Goal: Use online tool/utility: Utilize a website feature to perform a specific function

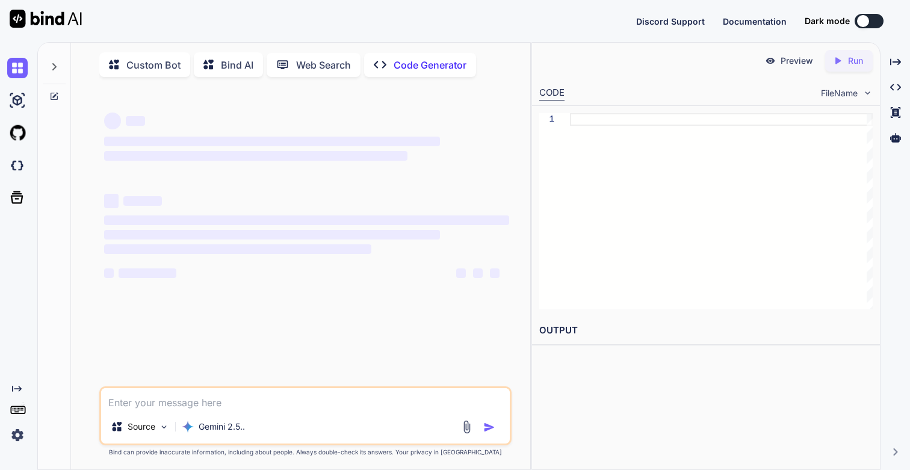
click at [17, 429] on img at bounding box center [17, 435] width 20 height 20
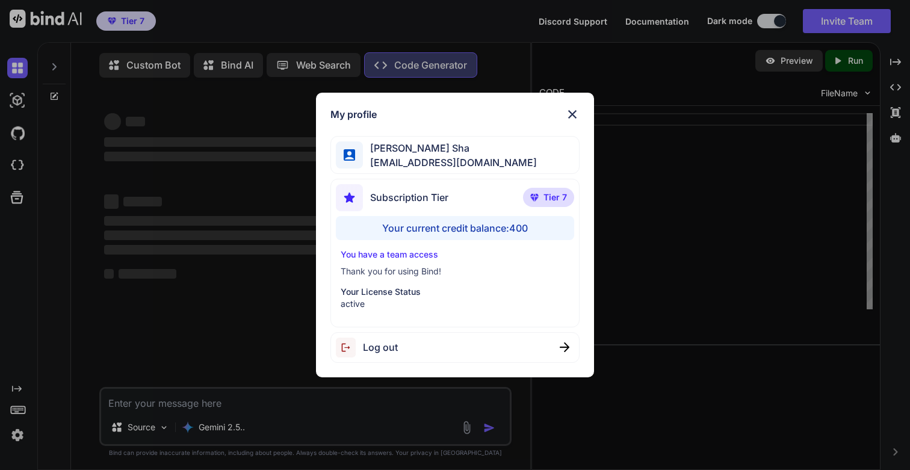
click at [17, 429] on div "My profile [PERSON_NAME] Sha [EMAIL_ADDRESS][DOMAIN_NAME] Subscription Tier Tie…" at bounding box center [455, 235] width 910 height 470
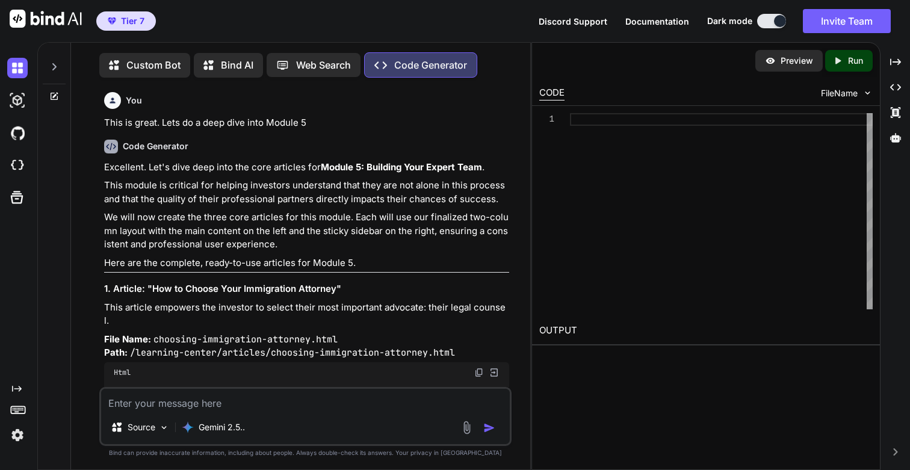
type textarea "x"
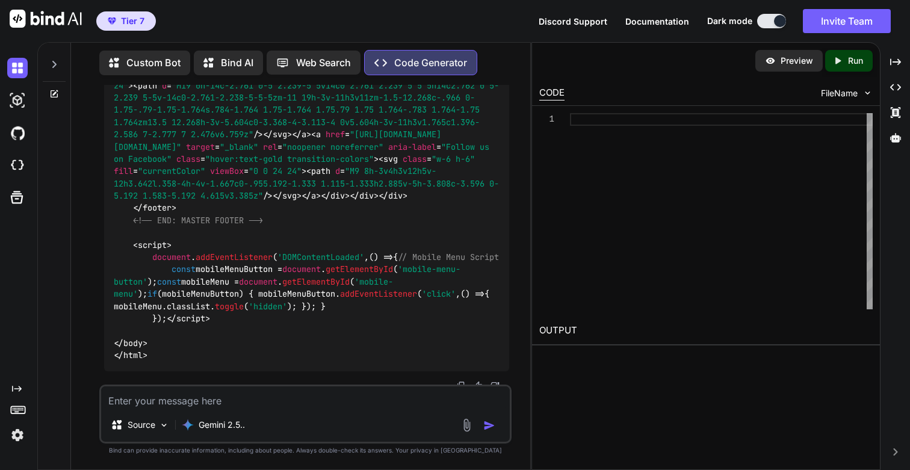
scroll to position [41322, 0]
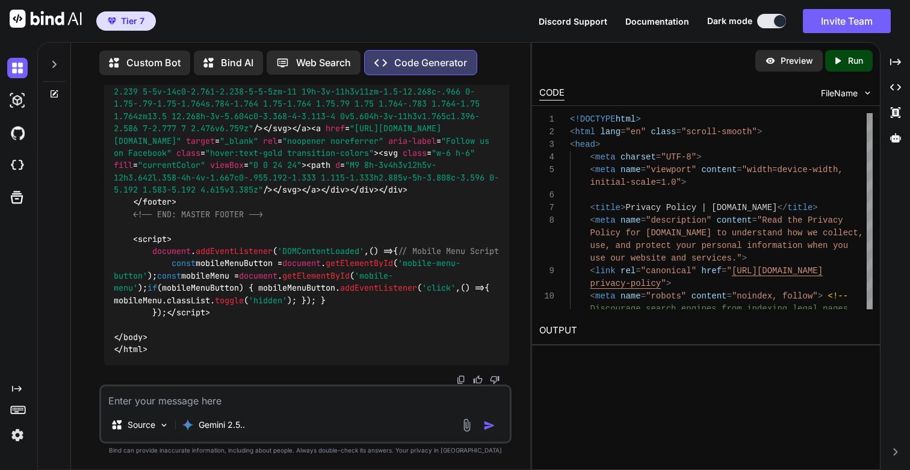
click at [850, 57] on p "Run" at bounding box center [855, 61] width 15 height 12
click at [595, 363] on link "[URL][DOMAIN_NAME]" at bounding box center [587, 358] width 97 height 11
click at [167, 407] on textarea at bounding box center [305, 397] width 408 height 22
paste textarea "Lets take a step back. 1) We need to create consistency across all the pages fo…"
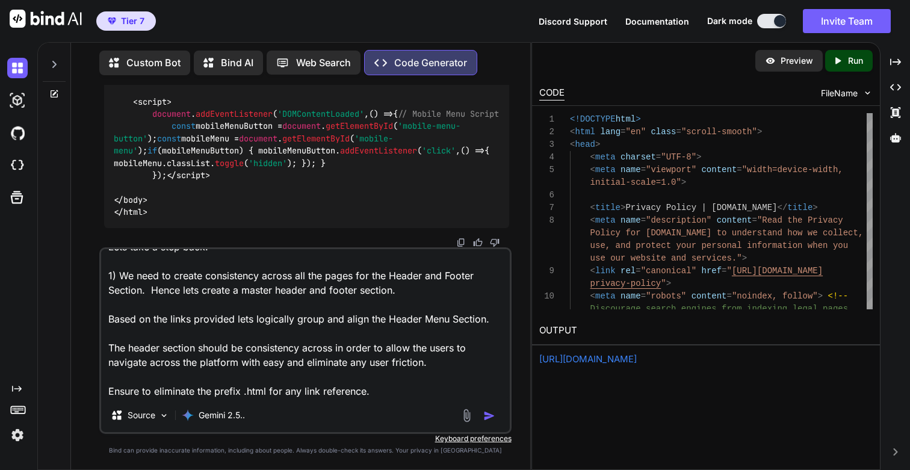
scroll to position [0, 0]
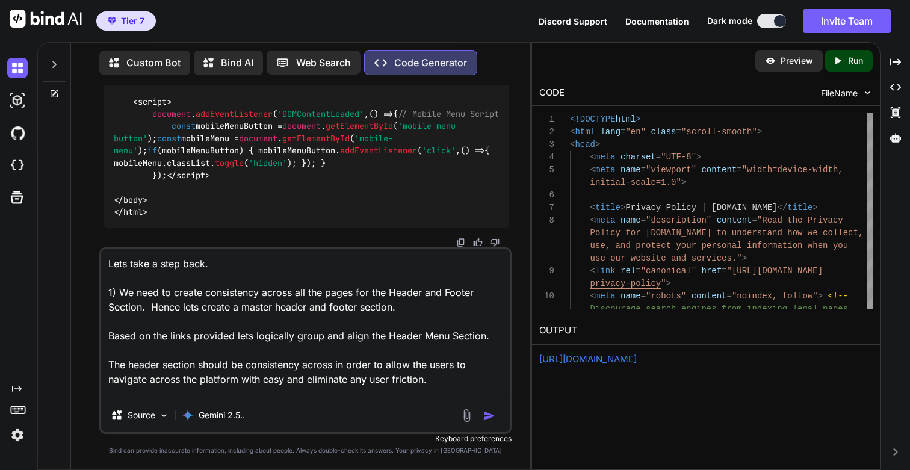
click at [280, 261] on textarea "Lets take a step back. 1) We need to create consistency across all the pages fo…" at bounding box center [305, 323] width 408 height 149
click at [291, 292] on textarea "Lets take a step back. We need to create consistency across all the pages for t…" at bounding box center [305, 323] width 408 height 149
click at [393, 308] on textarea "Lets take a step back. We need to create consistency across the pages for the H…" at bounding box center [305, 323] width 408 height 149
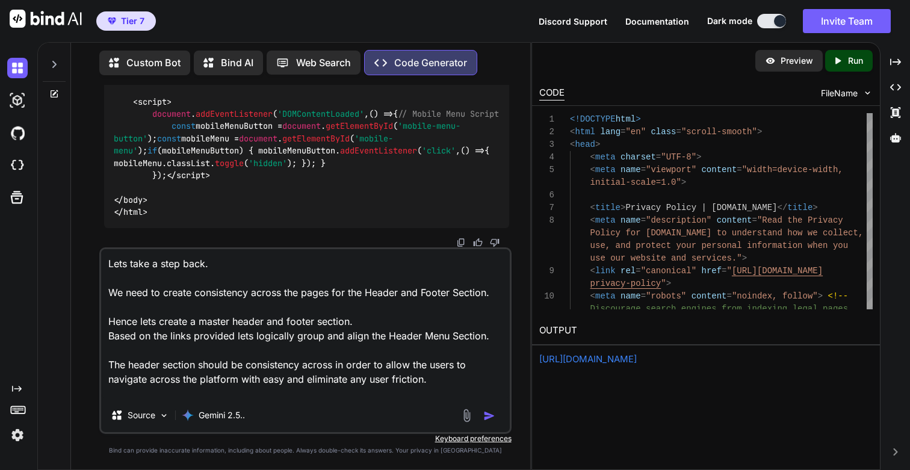
click at [303, 351] on textarea "Lets take a step back. We need to create consistency across the pages for the H…" at bounding box center [305, 323] width 408 height 149
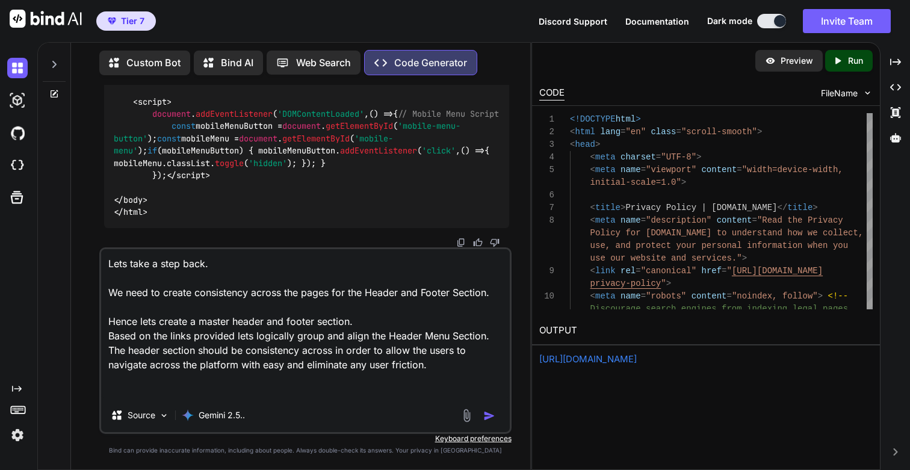
scroll to position [31, 0]
paste textarea "Home Page [URL][DOMAIN_NAME]"
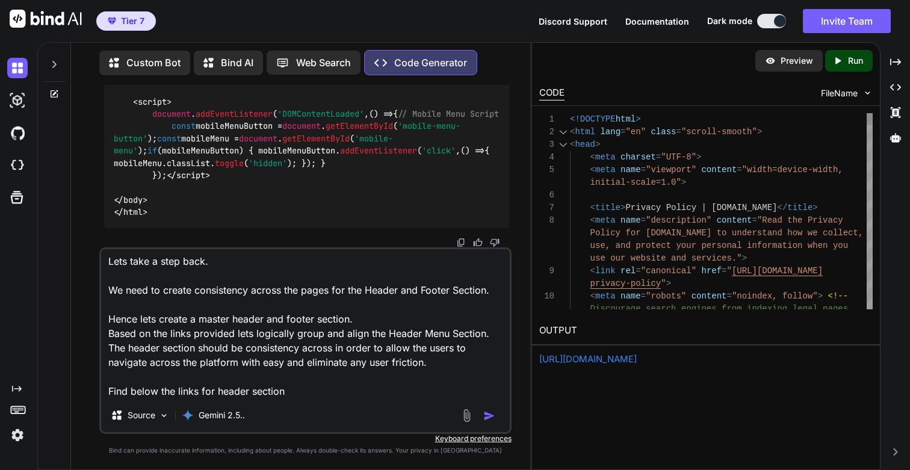
paste textarea "Home Page [URL][DOMAIN_NAME] EB-5 Program [URL][DOMAIN_NAME] Tools/Interactive …"
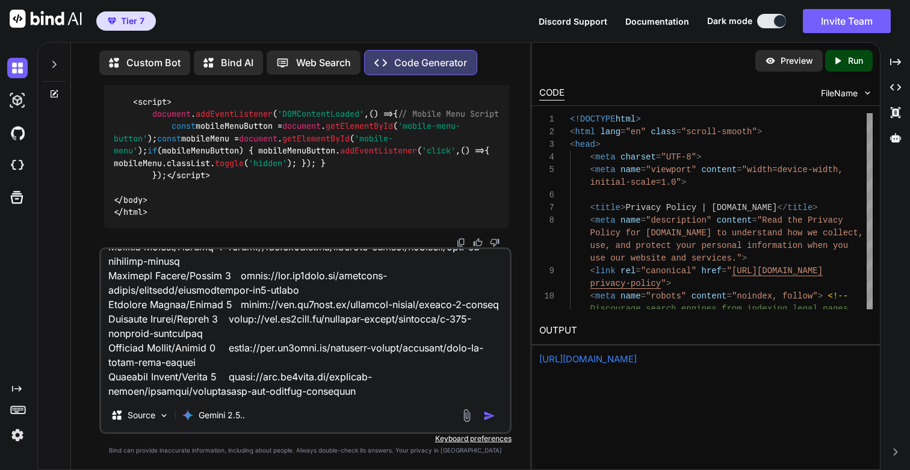
scroll to position [869, 0]
paste textarea "Find Attorney [URL][DOMAIN_NAME]"
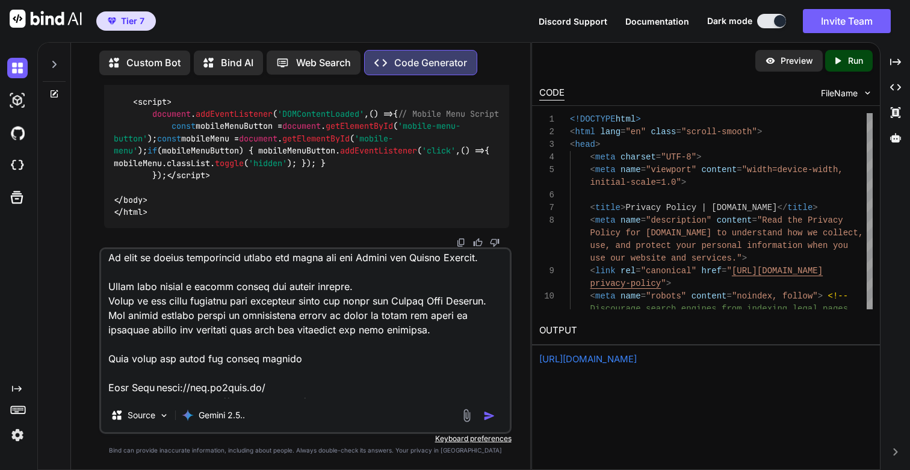
scroll to position [31, 0]
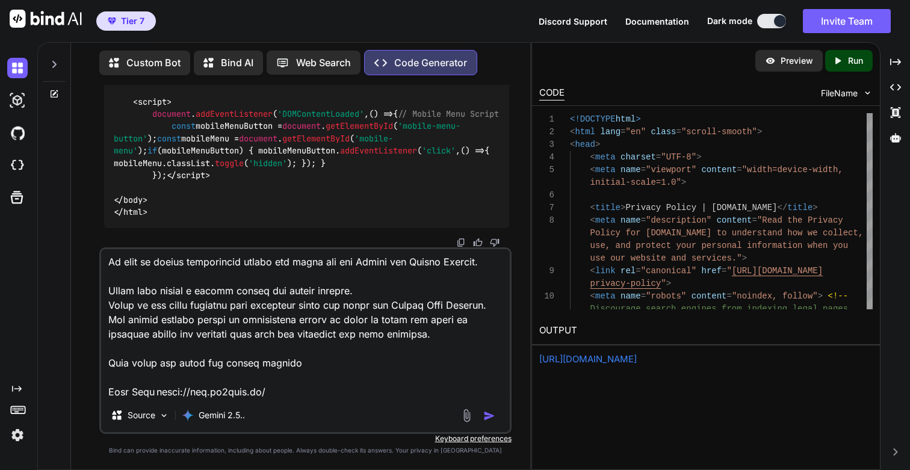
click at [177, 306] on textarea at bounding box center [305, 323] width 408 height 149
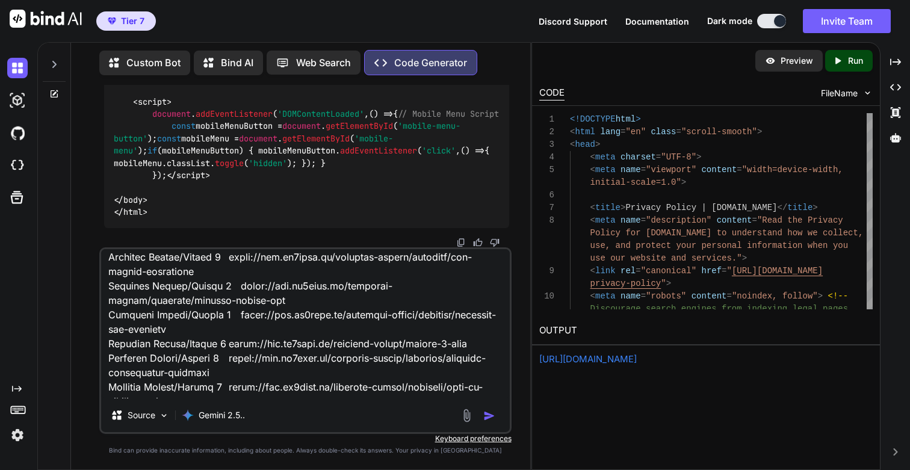
scroll to position [898, 0]
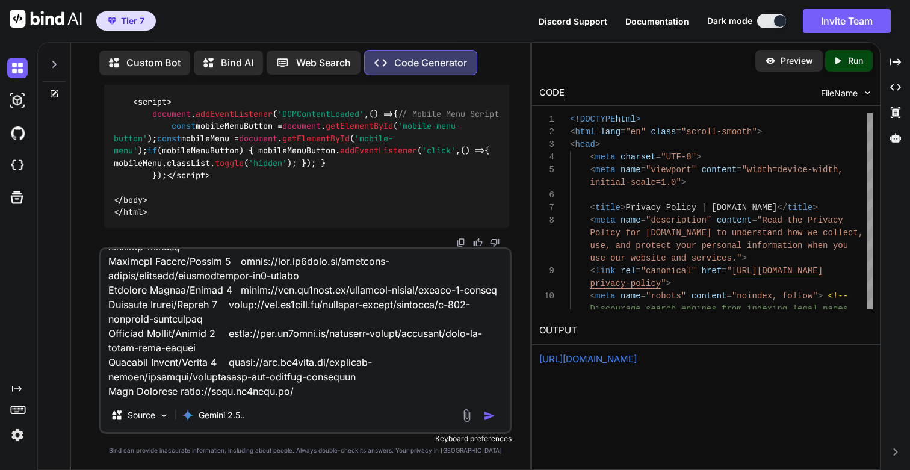
click at [322, 350] on textarea at bounding box center [305, 323] width 408 height 149
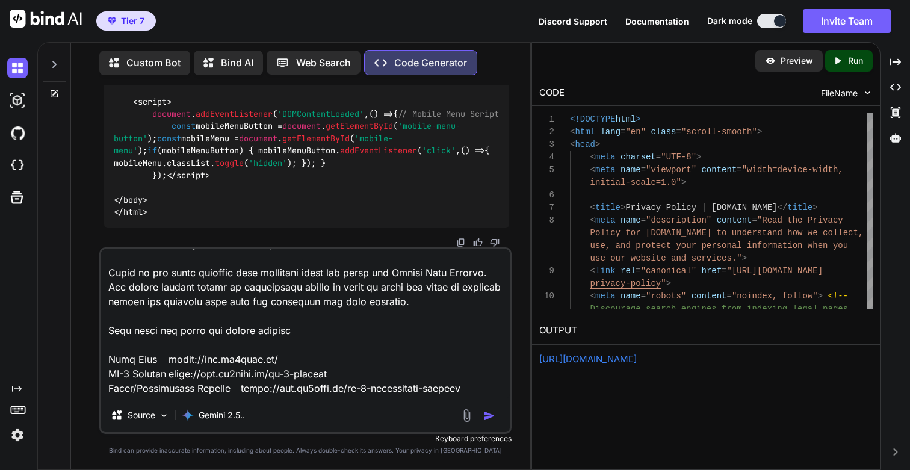
scroll to position [0, 0]
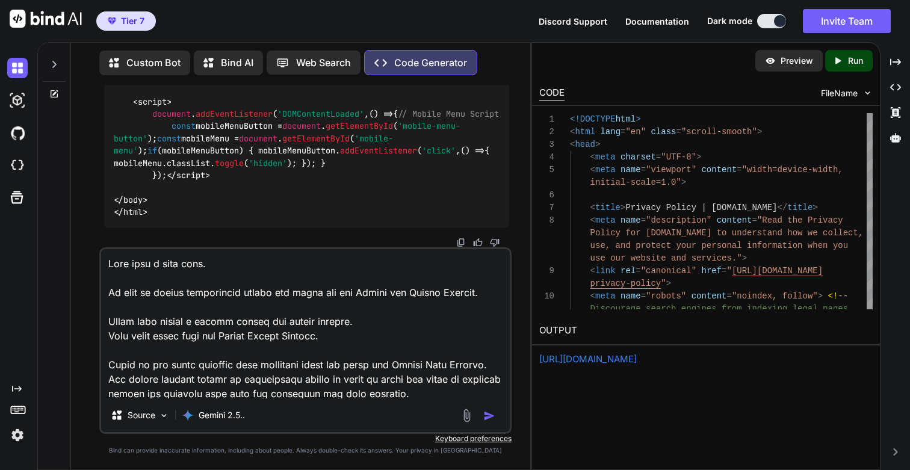
click at [202, 289] on textarea at bounding box center [305, 323] width 408 height 149
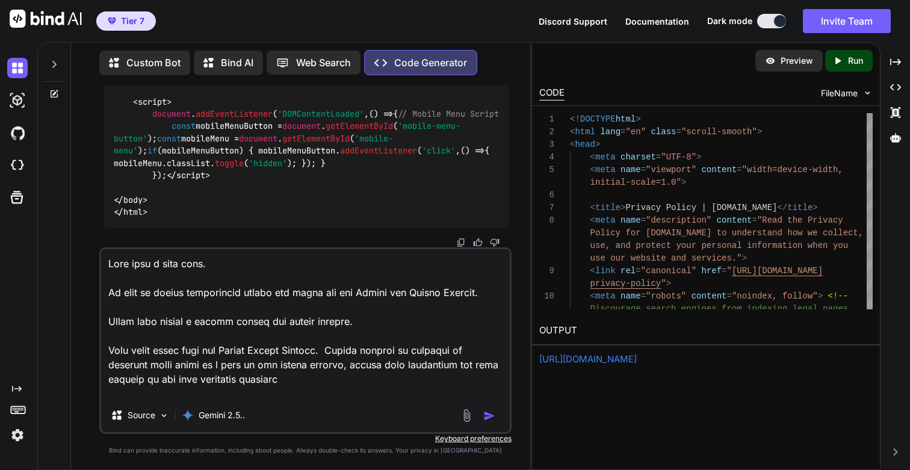
type textarea "Lets take a step back. We need to create consistency across the pages for the H…"
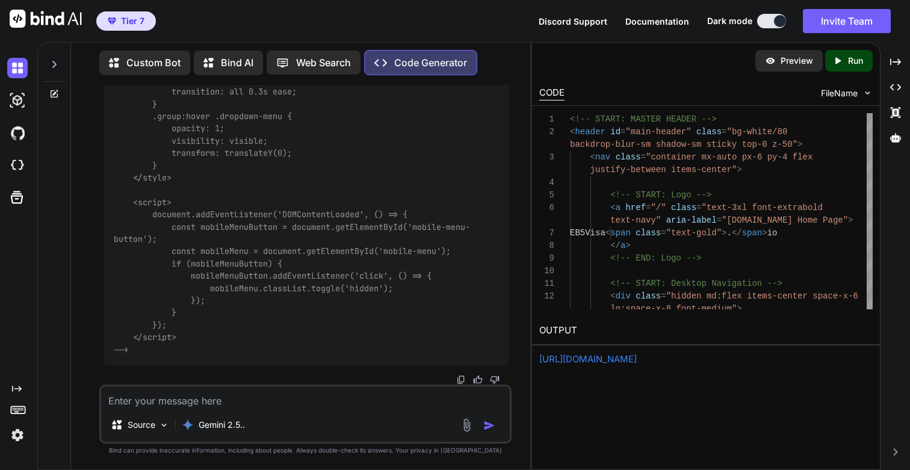
scroll to position [45943, 0]
click at [853, 64] on p "Run" at bounding box center [855, 61] width 15 height 12
click at [586, 363] on link "[URL][DOMAIN_NAME]" at bounding box center [587, 358] width 97 height 11
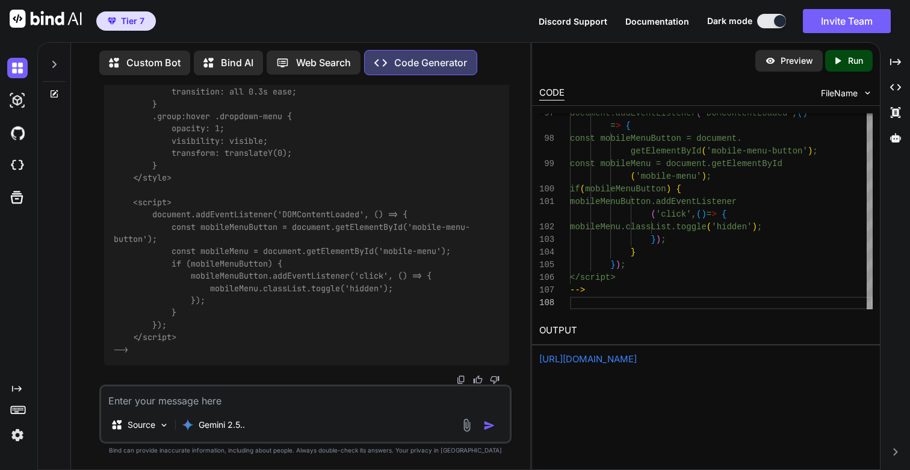
scroll to position [45576, 0]
